Goal: Information Seeking & Learning: Learn about a topic

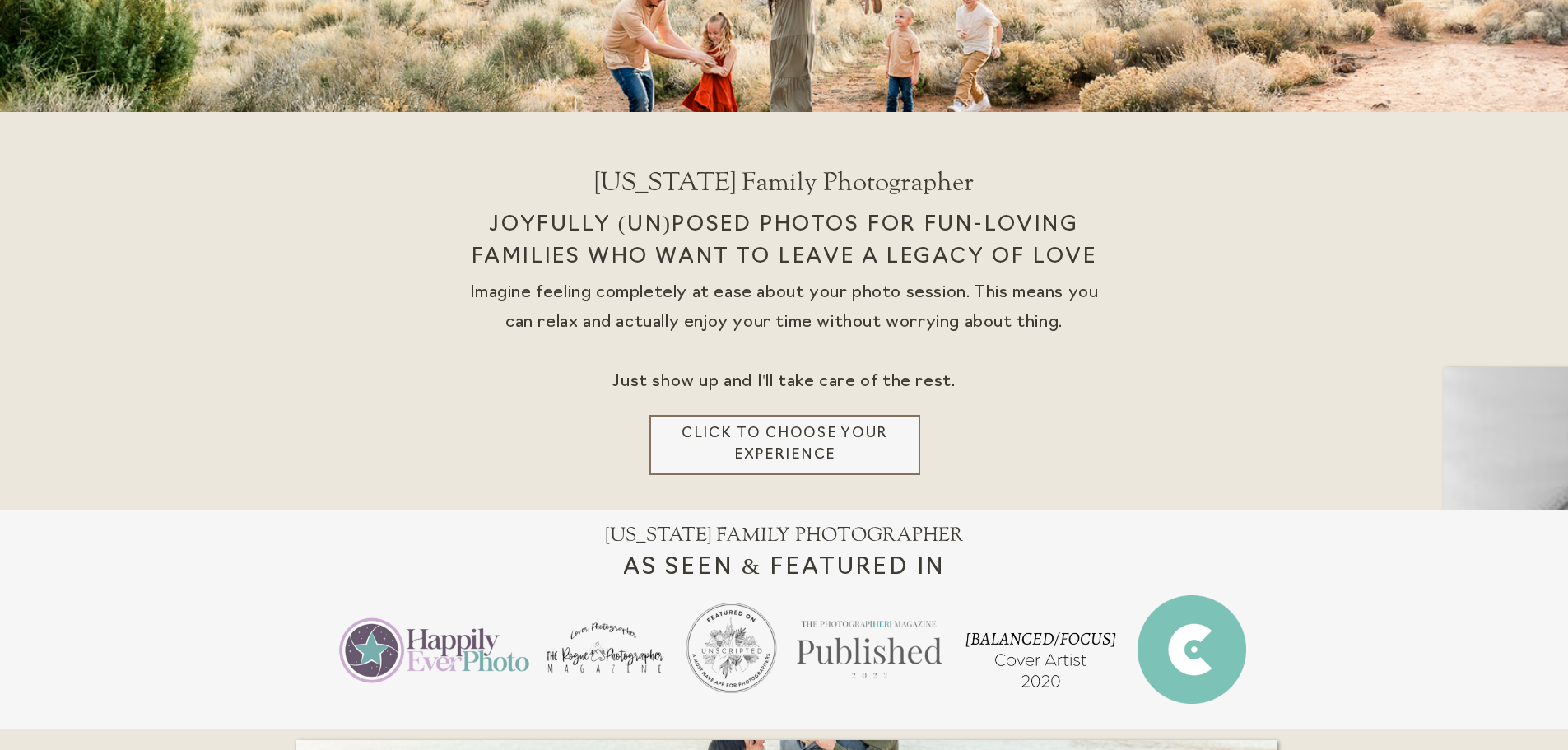
scroll to position [329, 0]
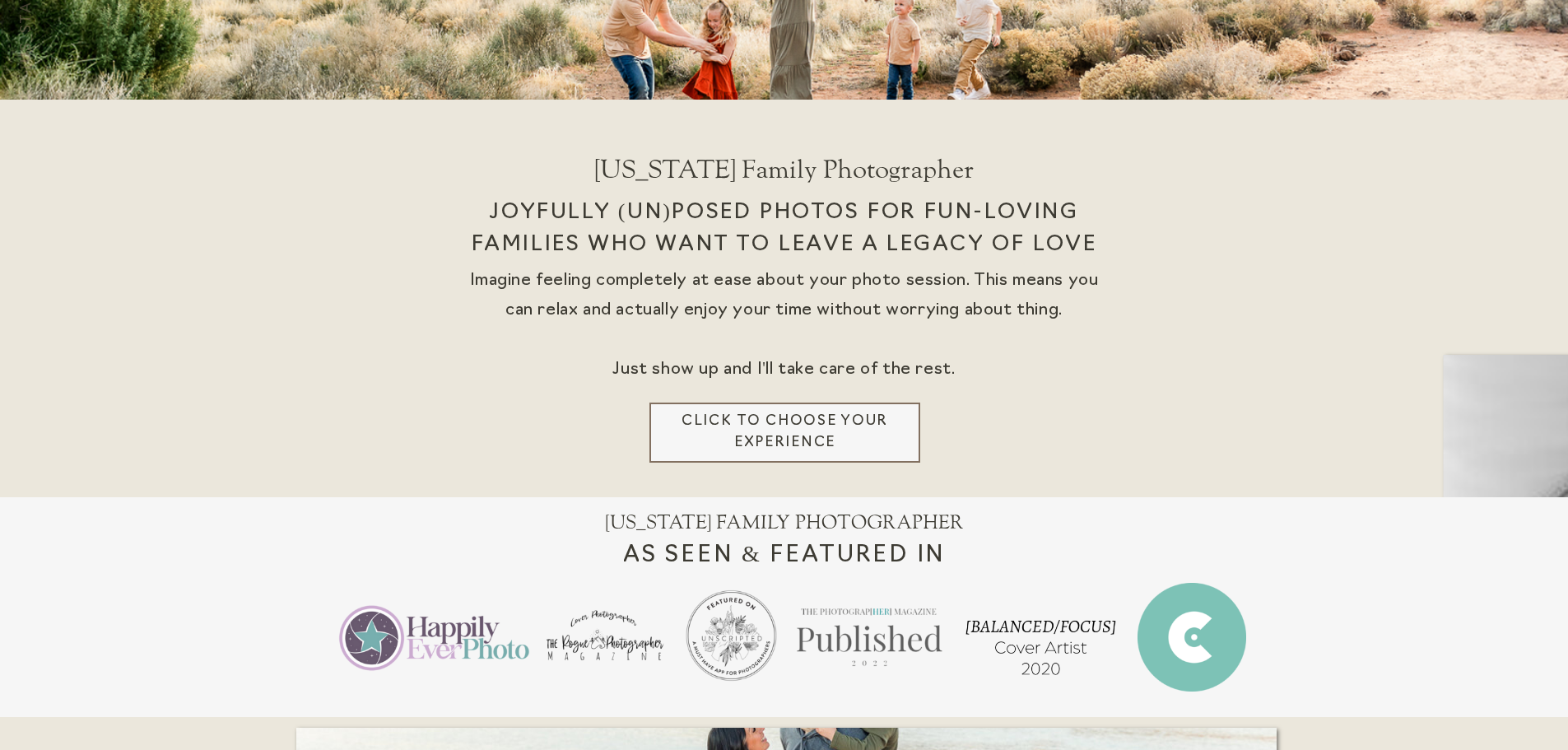
click at [812, 426] on h3 "Click to choose your experience" at bounding box center [785, 432] width 232 height 43
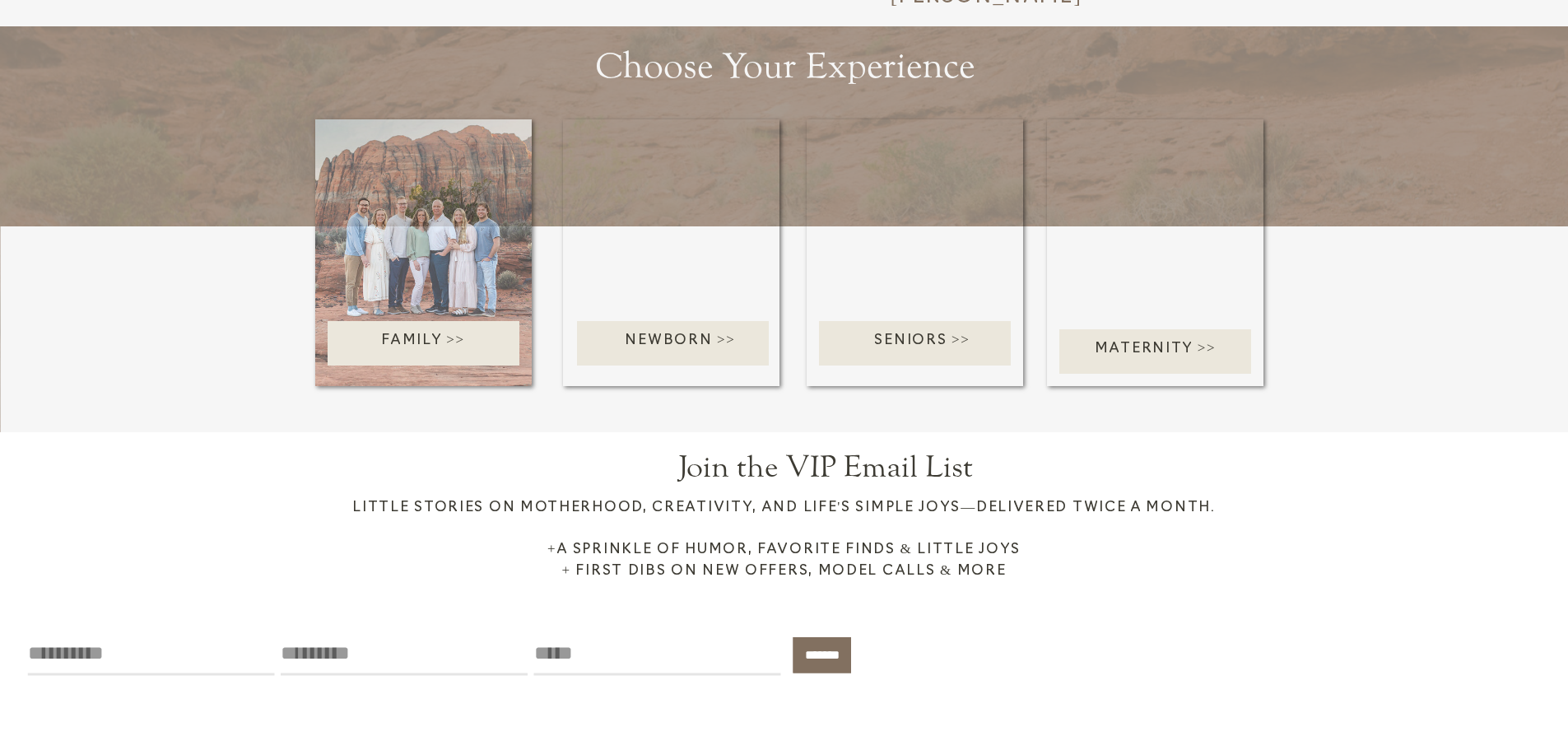
scroll to position [2882, 0]
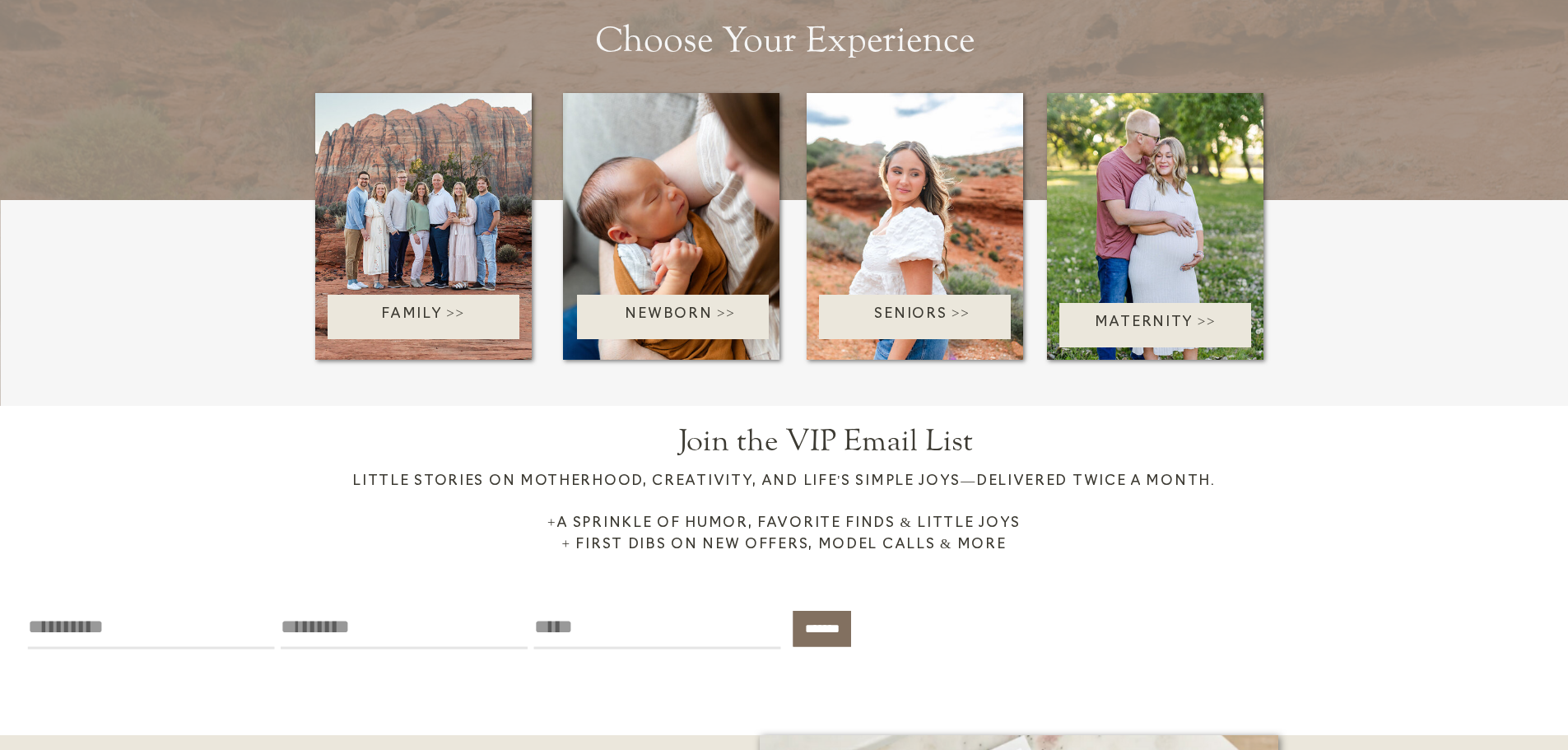
click at [412, 308] on p "Family >>" at bounding box center [424, 318] width 235 height 27
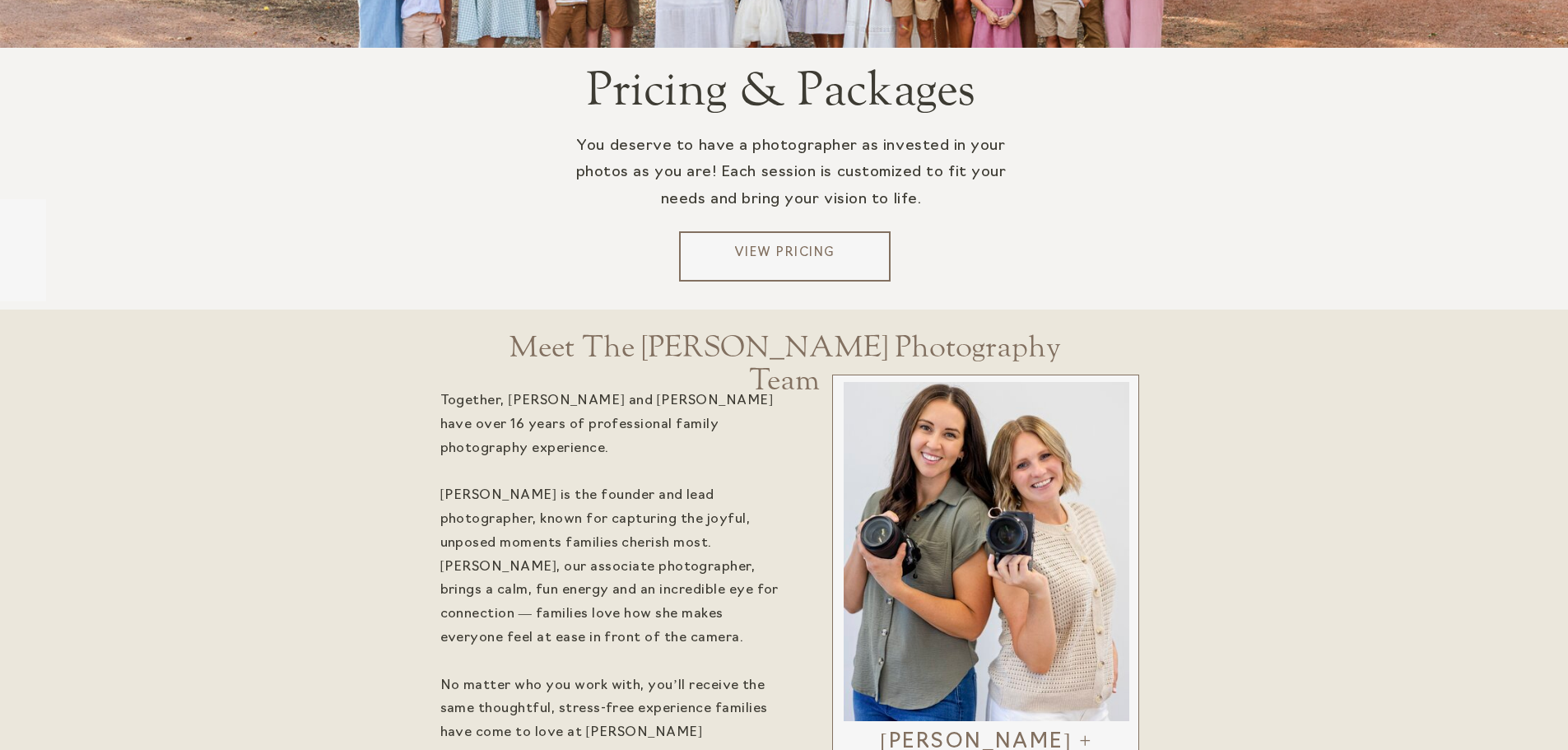
scroll to position [3293, 0]
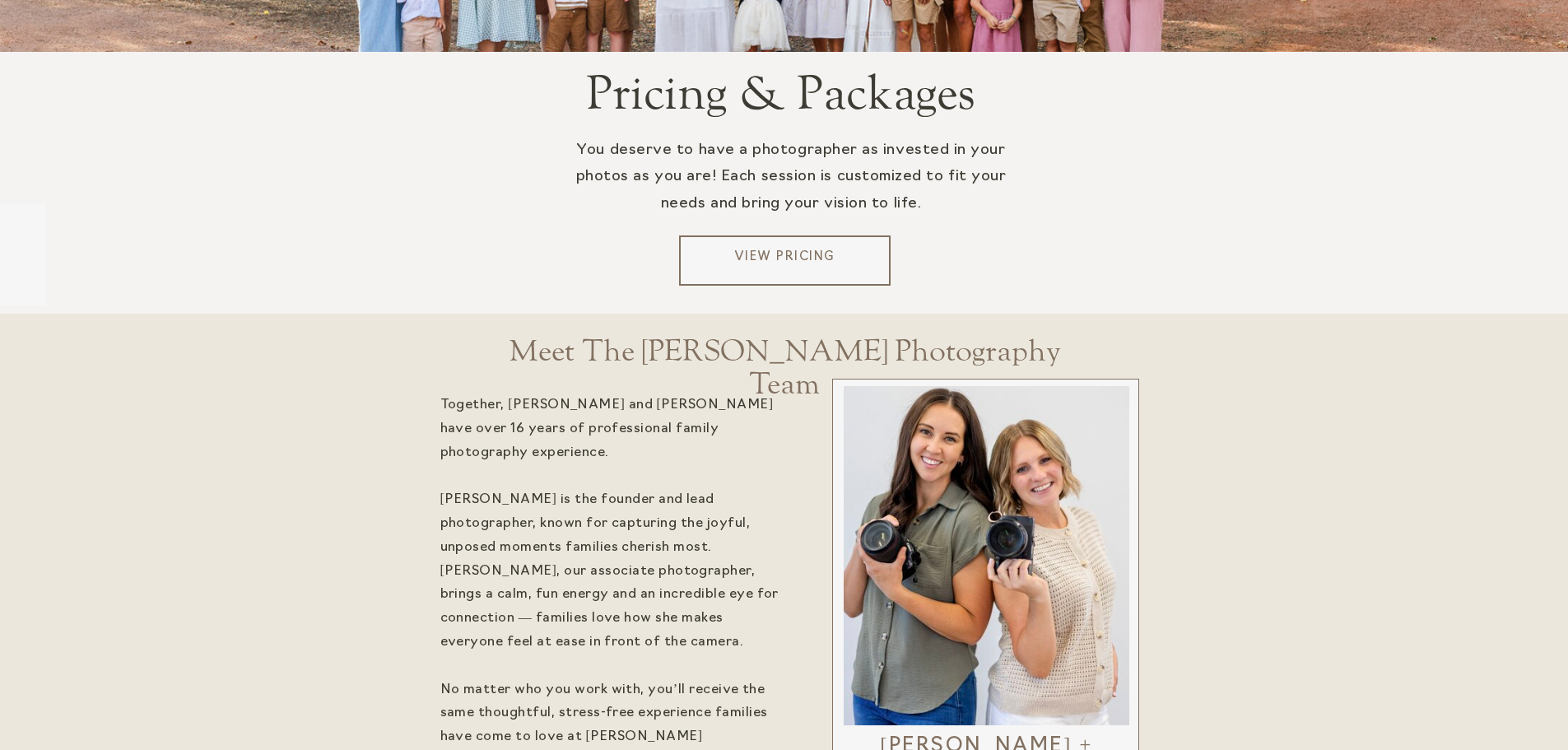
click at [796, 240] on div at bounding box center [785, 261] width 212 height 50
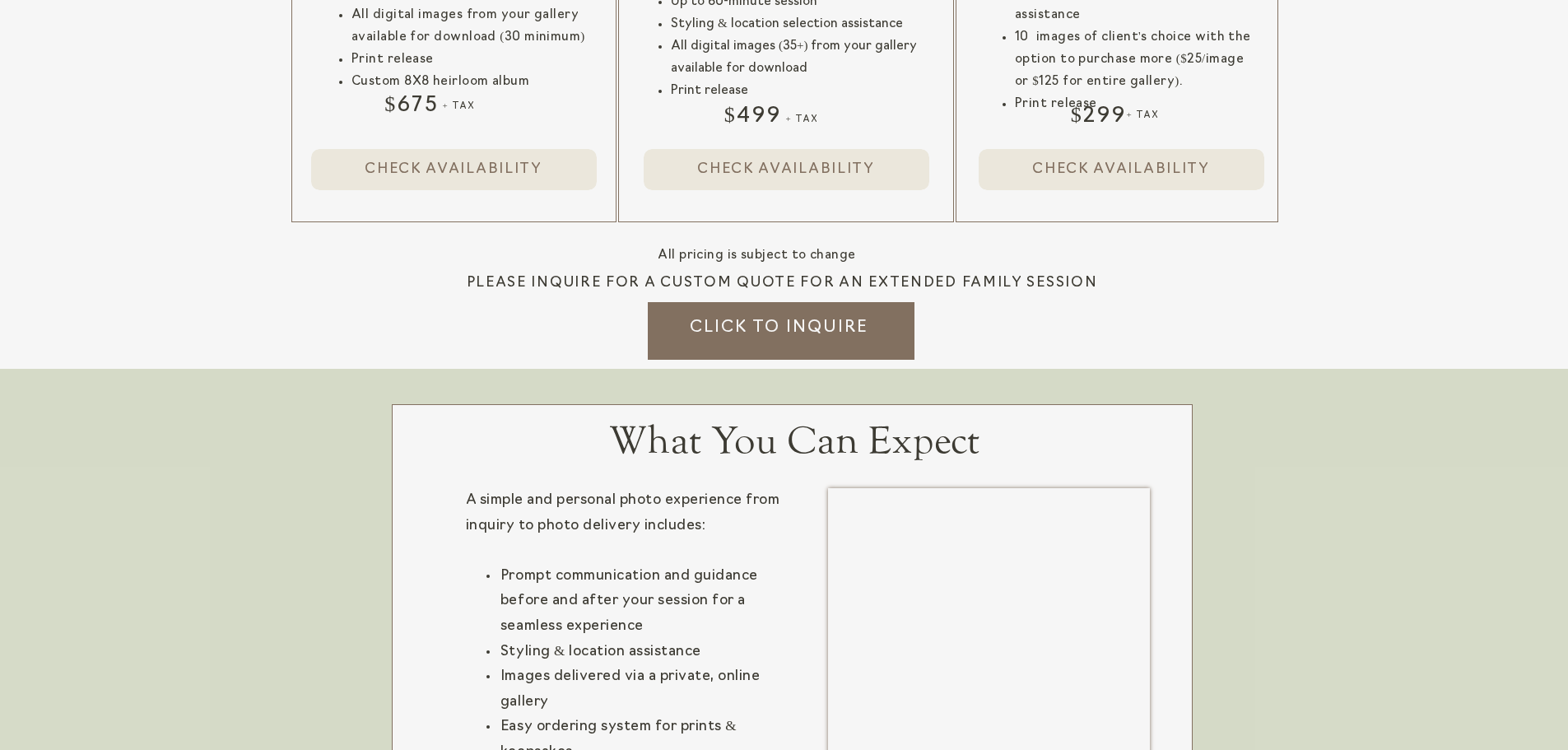
scroll to position [1893, 0]
